Goal: Find specific page/section: Find specific page/section

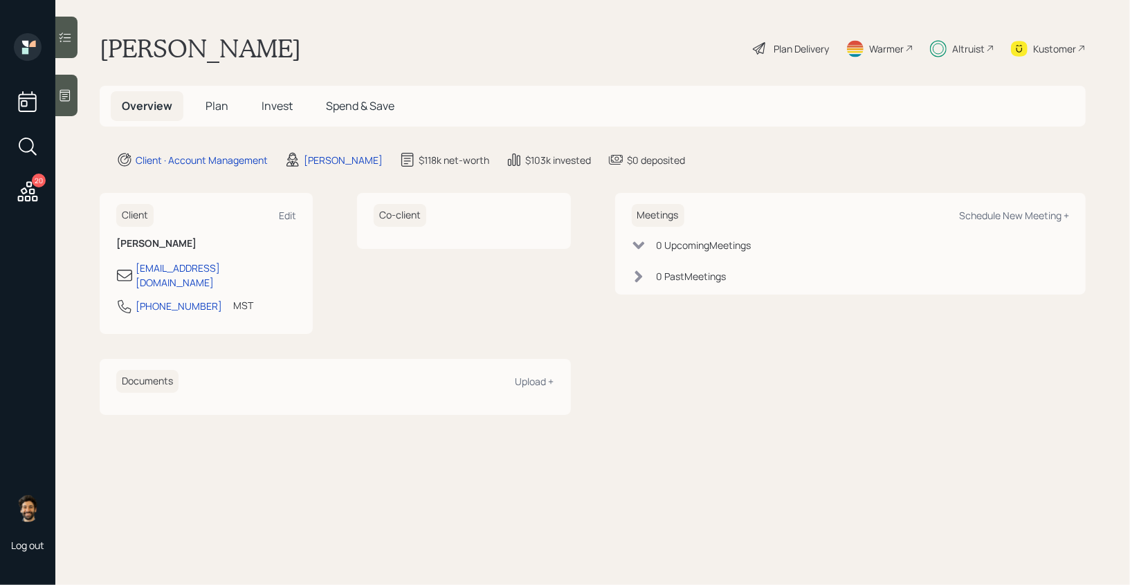
click at [957, 44] on div "Altruist" at bounding box center [968, 49] width 33 height 15
